Goal: Transaction & Acquisition: Purchase product/service

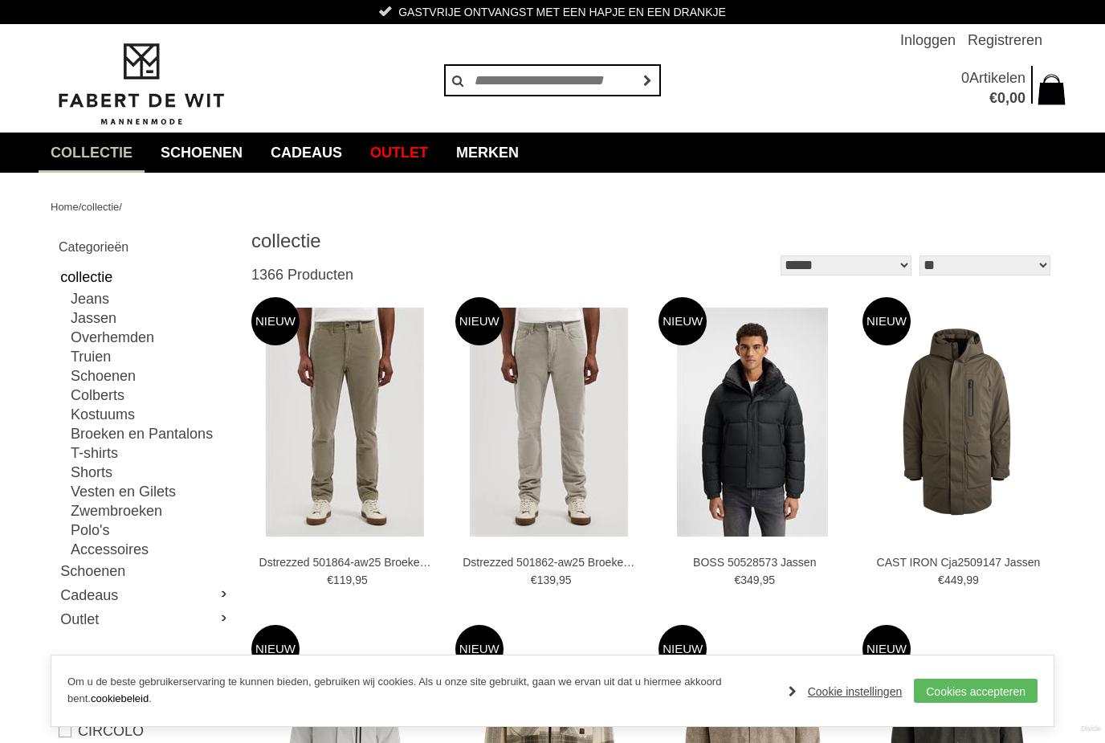
click at [103, 362] on link "Truien" at bounding box center [151, 356] width 161 height 19
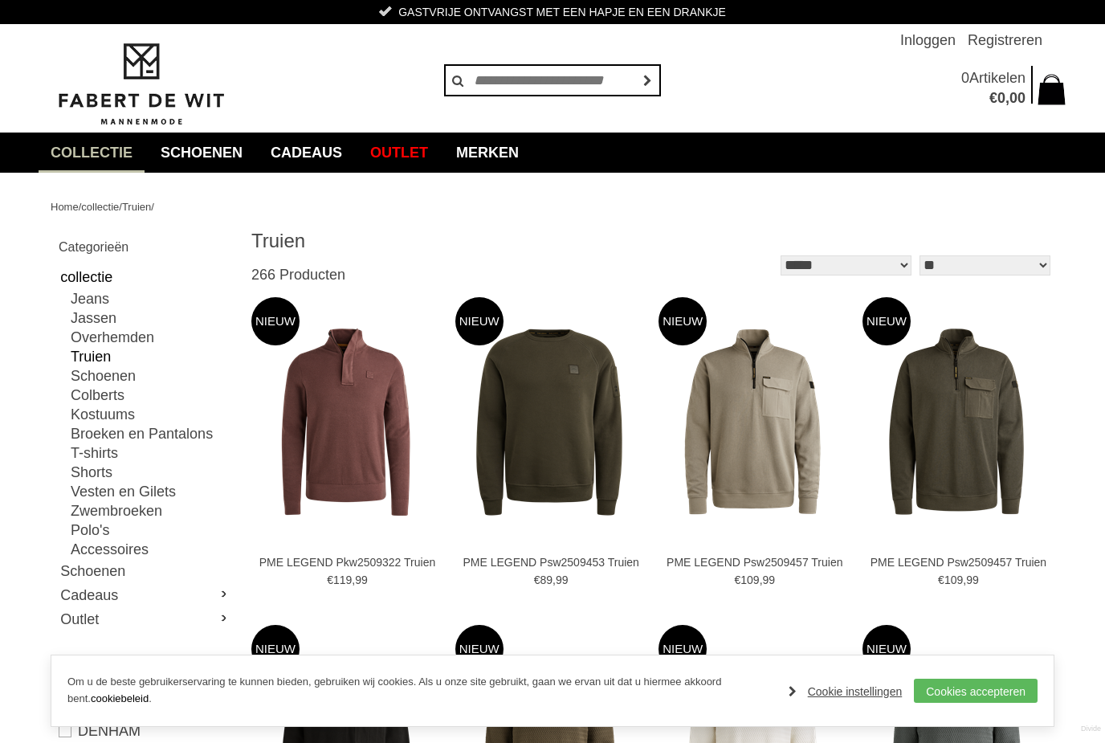
type input "**"
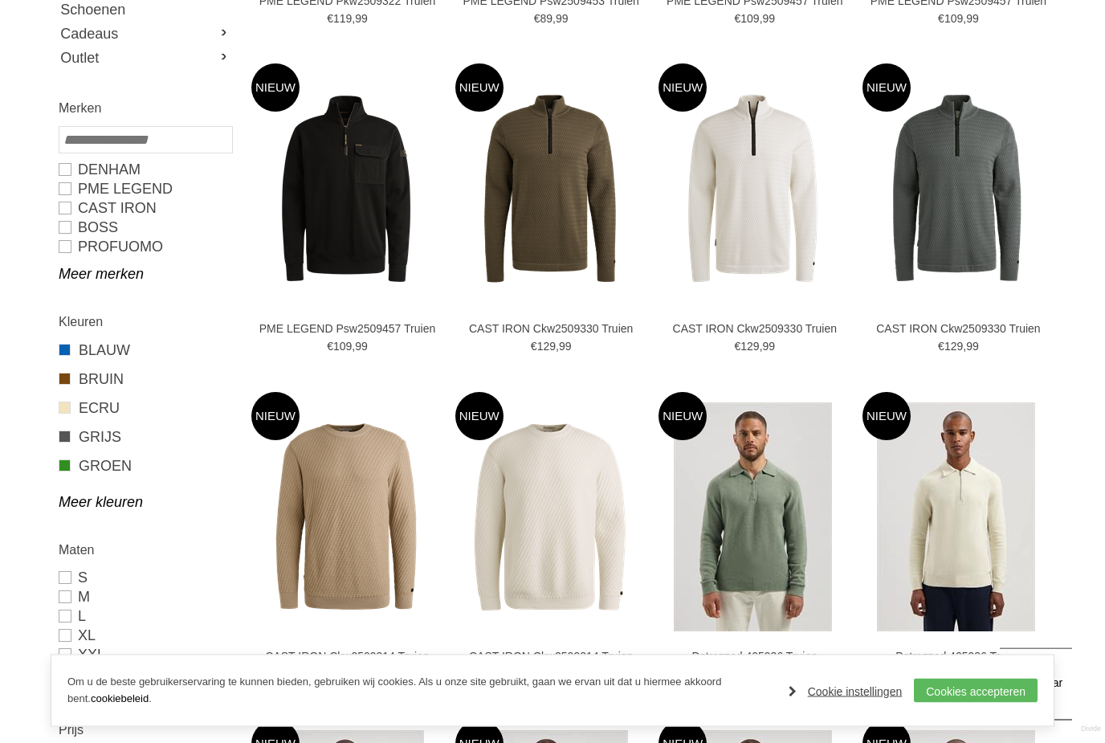
scroll to position [562, 0]
click at [113, 509] on link "Meer kleuren" at bounding box center [145, 501] width 173 height 19
click at [107, 641] on link "ZWART" at bounding box center [145, 639] width 173 height 21
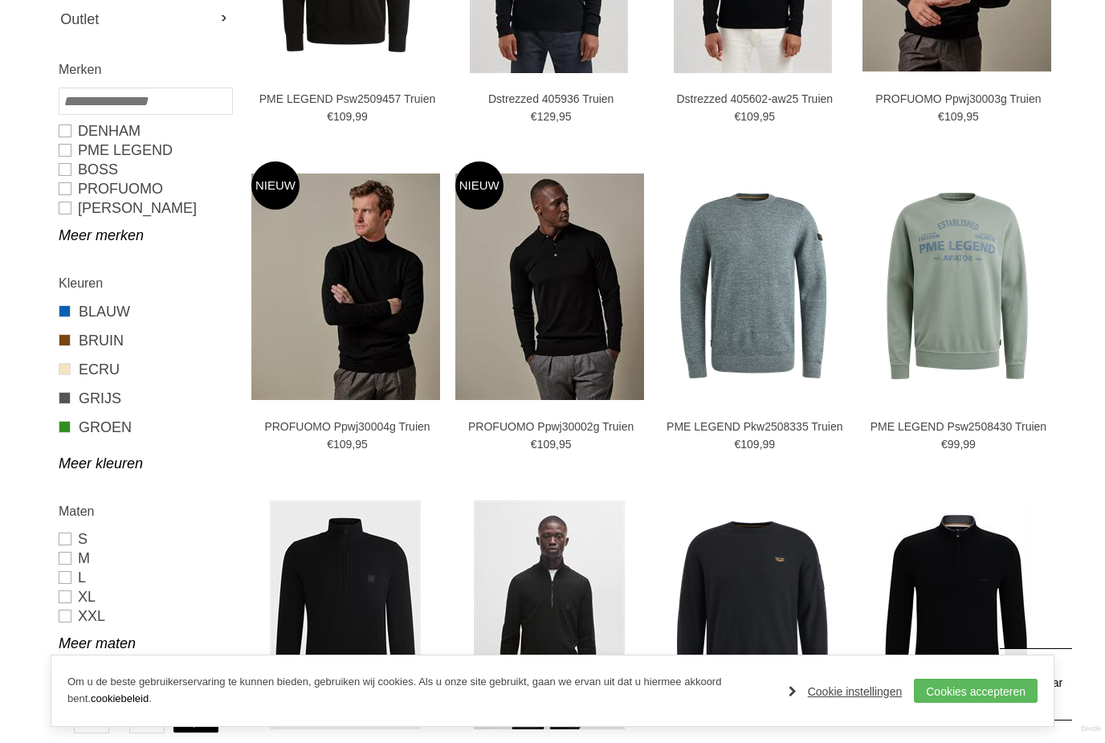
type input "***"
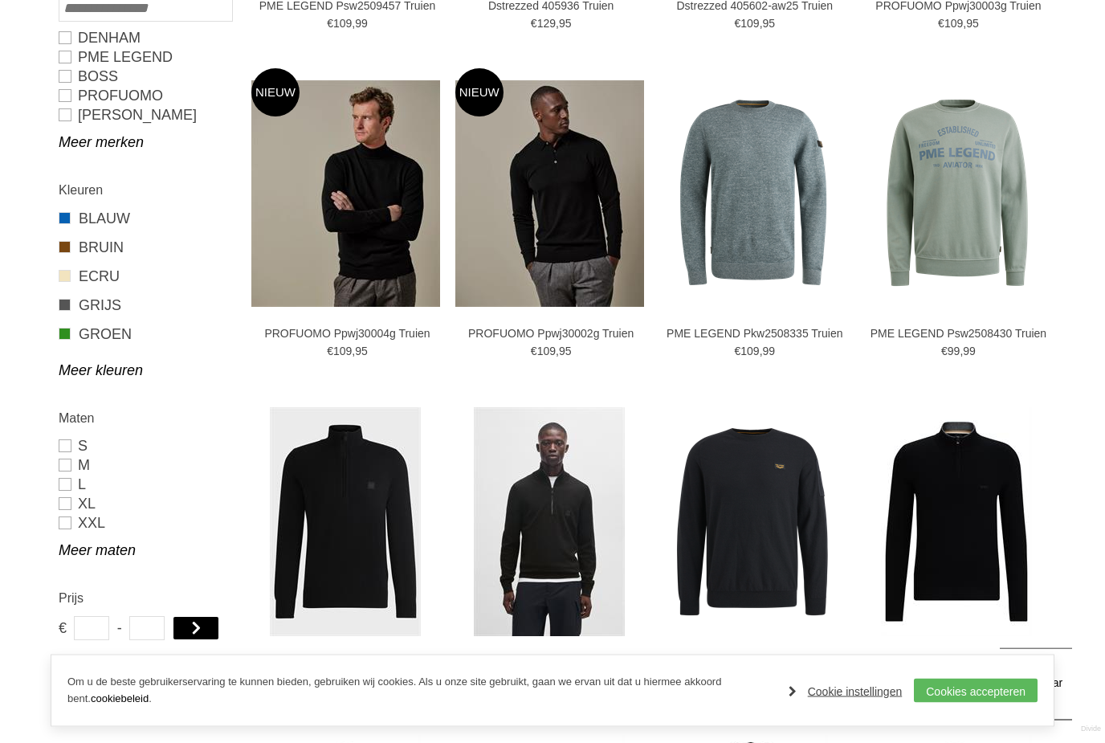
click at [110, 559] on link "Meer maten" at bounding box center [145, 550] width 173 height 19
click at [69, 529] on link "XXL" at bounding box center [145, 522] width 173 height 19
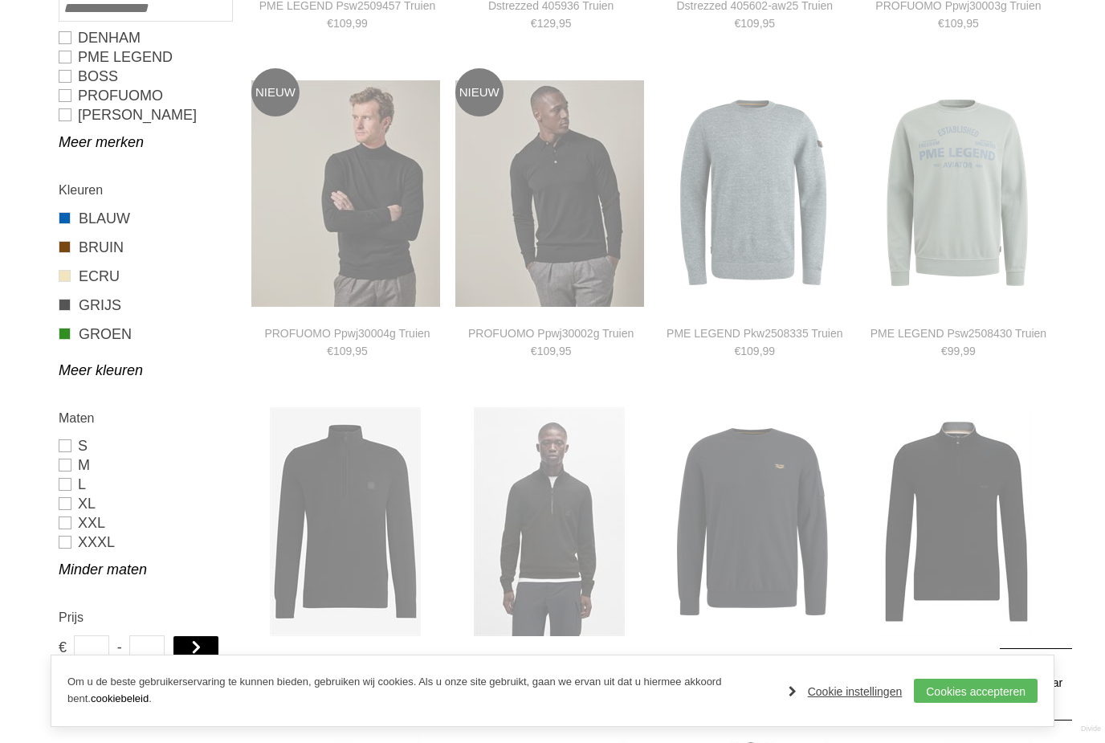
type input "**"
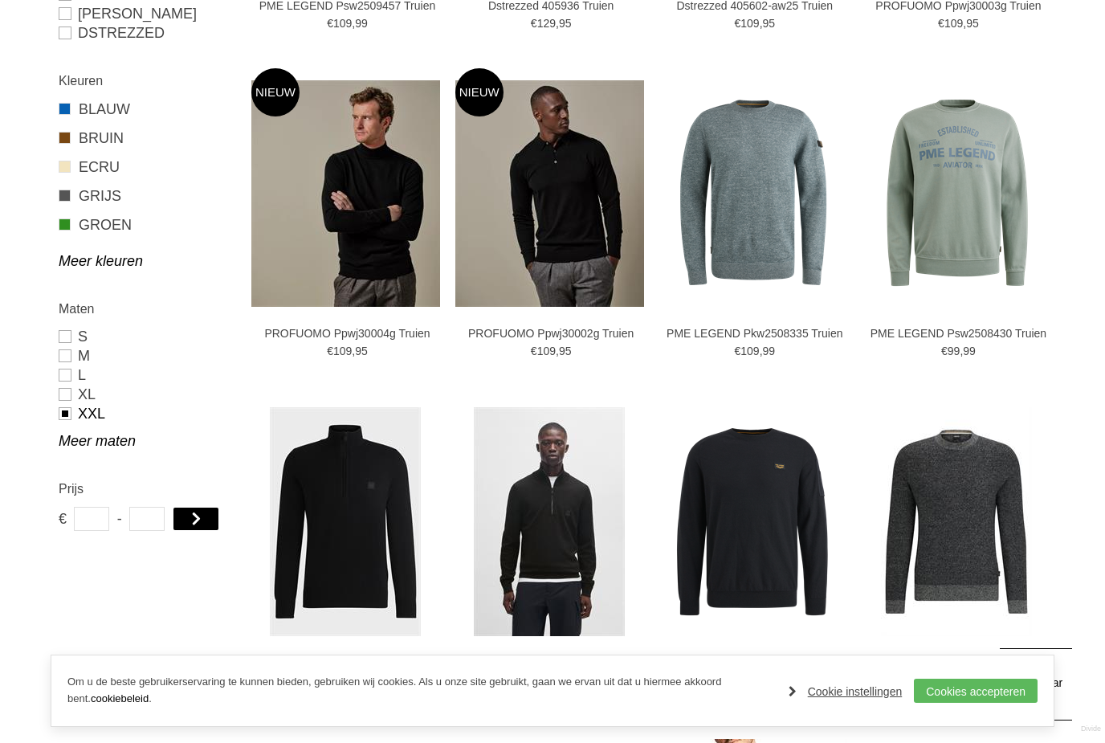
click at [122, 449] on link "Meer maten" at bounding box center [145, 440] width 173 height 19
click at [66, 436] on link "XXXL" at bounding box center [145, 432] width 173 height 19
click at [125, 448] on link "Meer maten" at bounding box center [145, 440] width 173 height 19
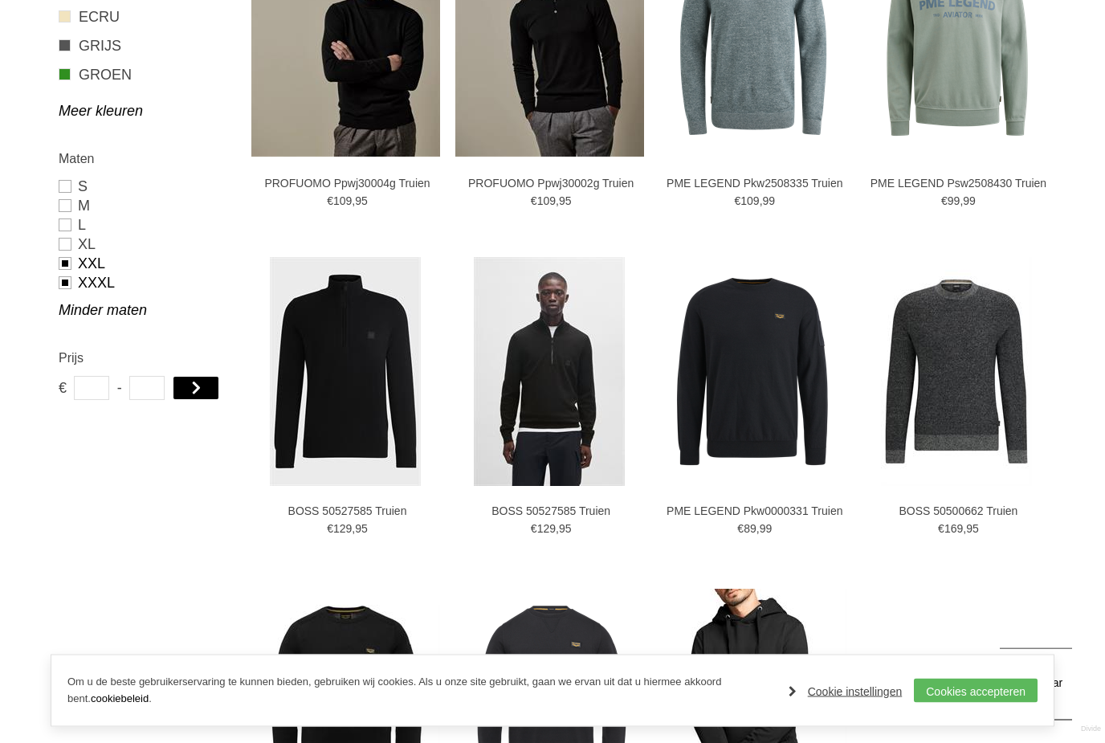
scroll to position [805, 0]
click at [0, 0] on img at bounding box center [0, 0] width 0 height 0
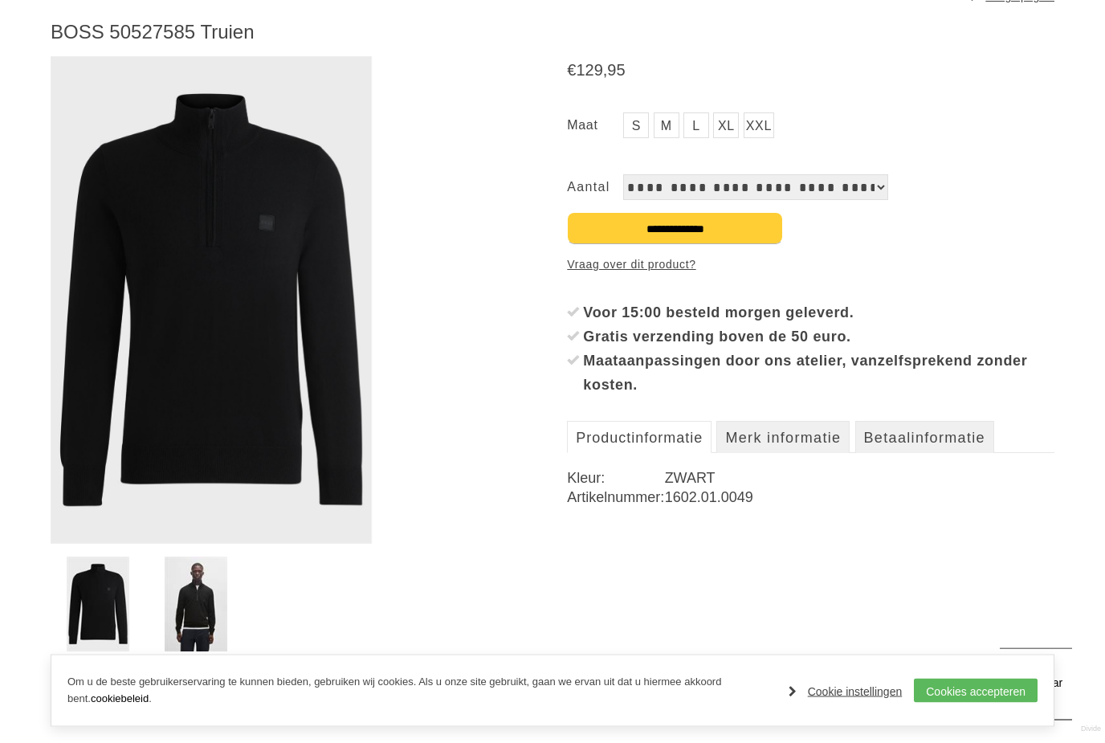
scroll to position [204, 0]
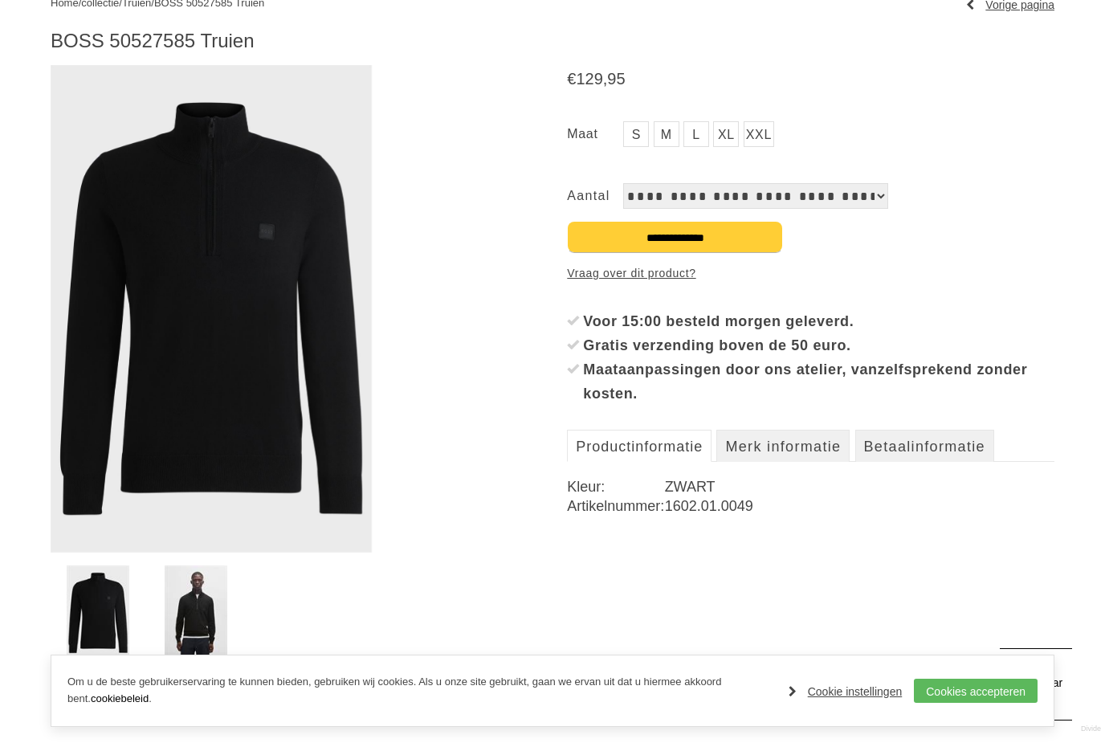
click at [768, 131] on link "XXL" at bounding box center [759, 134] width 31 height 26
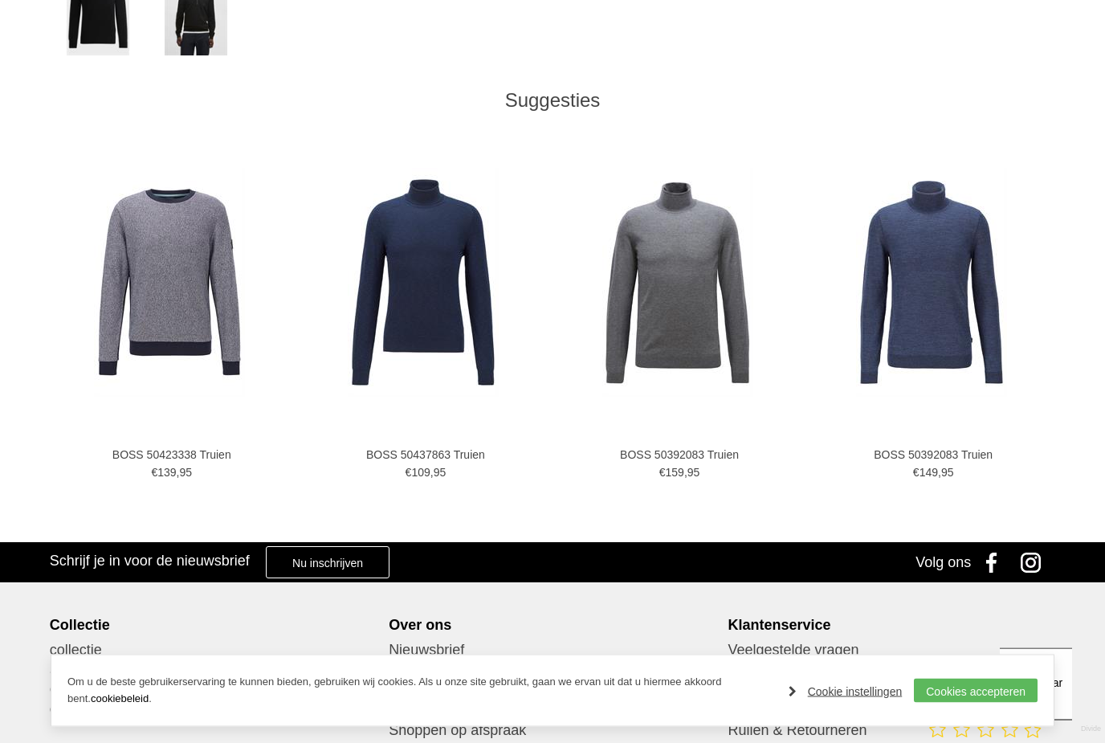
scroll to position [810, 0]
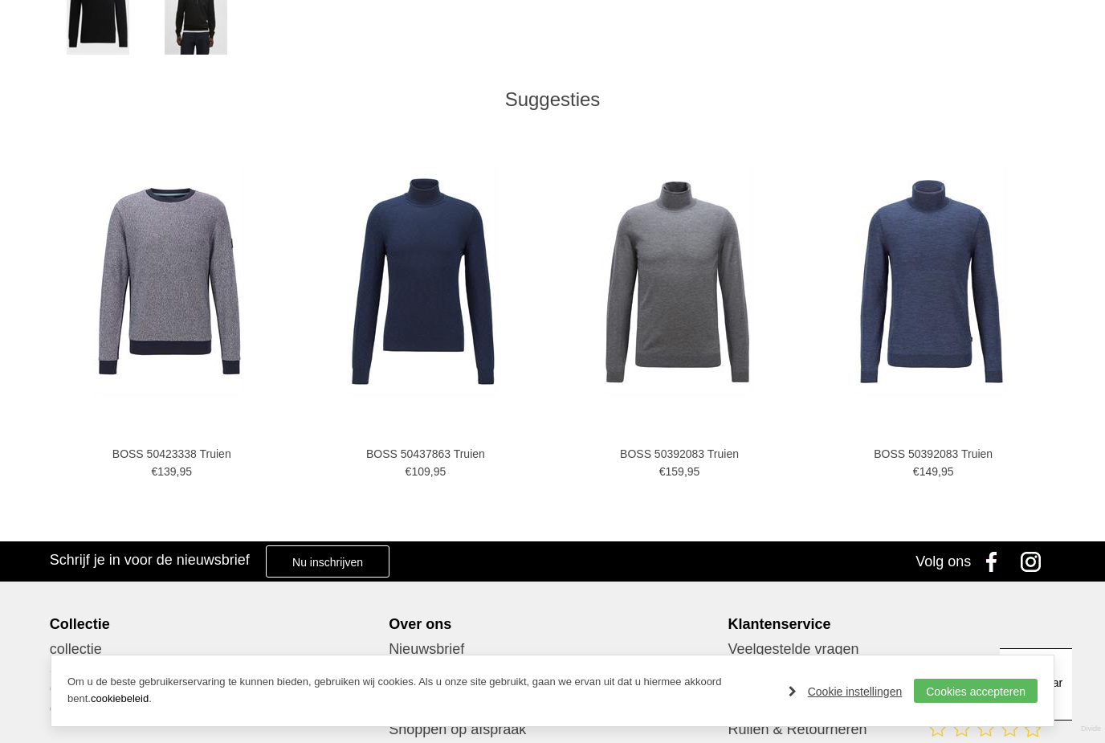
click at [955, 301] on img at bounding box center [931, 281] width 151 height 229
